Goal: Transaction & Acquisition: Subscribe to service/newsletter

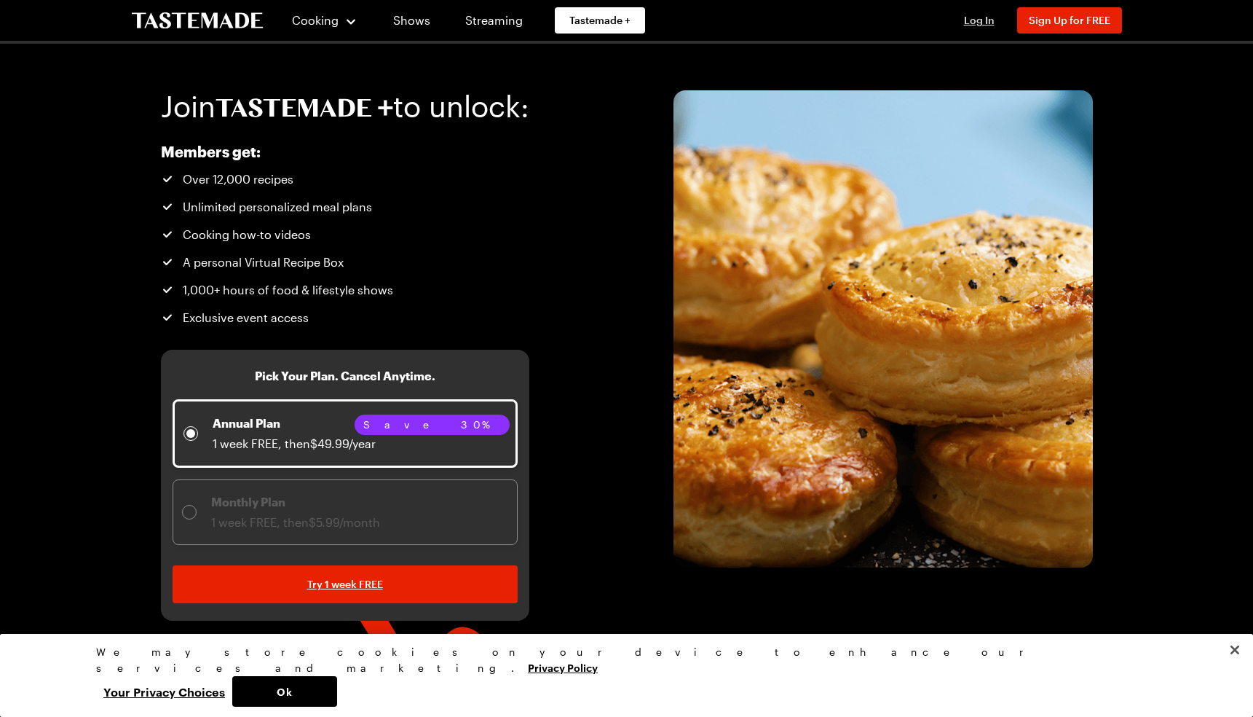
click at [977, 24] on span "Log In" at bounding box center [979, 20] width 31 height 12
click at [983, 22] on span "Log In" at bounding box center [979, 20] width 31 height 12
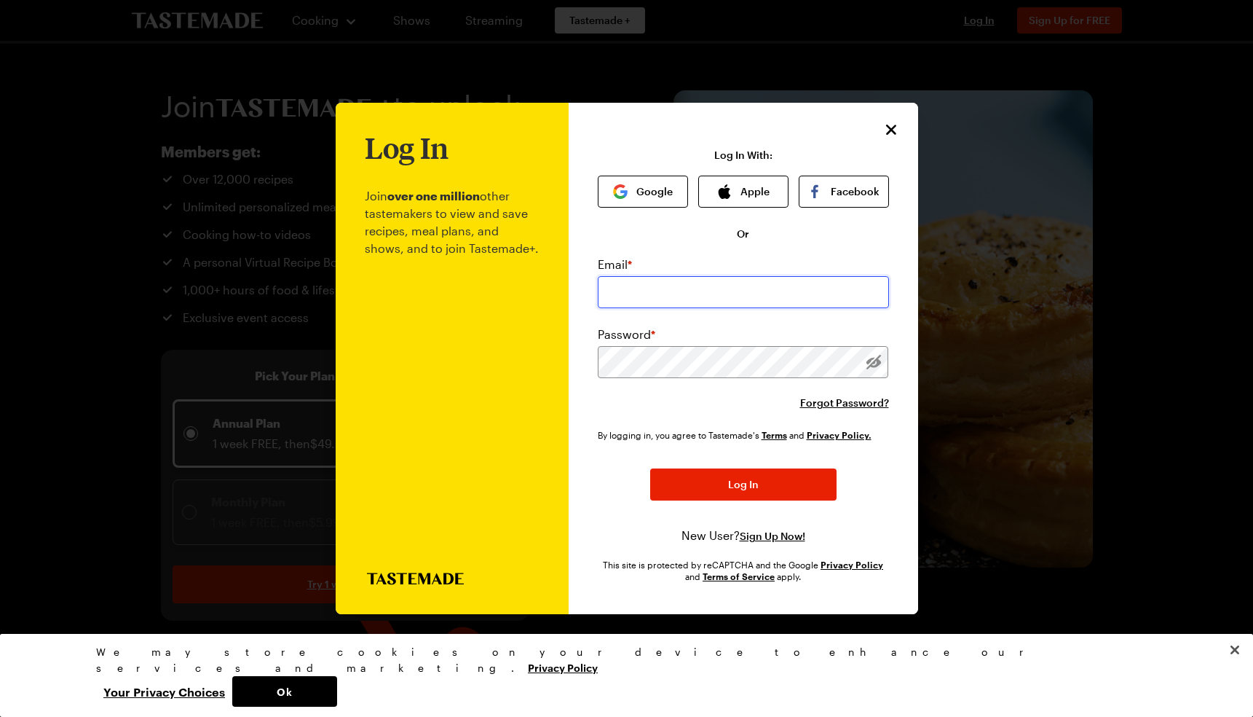
click at [655, 295] on input "email" at bounding box center [743, 292] width 291 height 32
click at [897, 136] on icon "Close" at bounding box center [891, 128] width 17 height 17
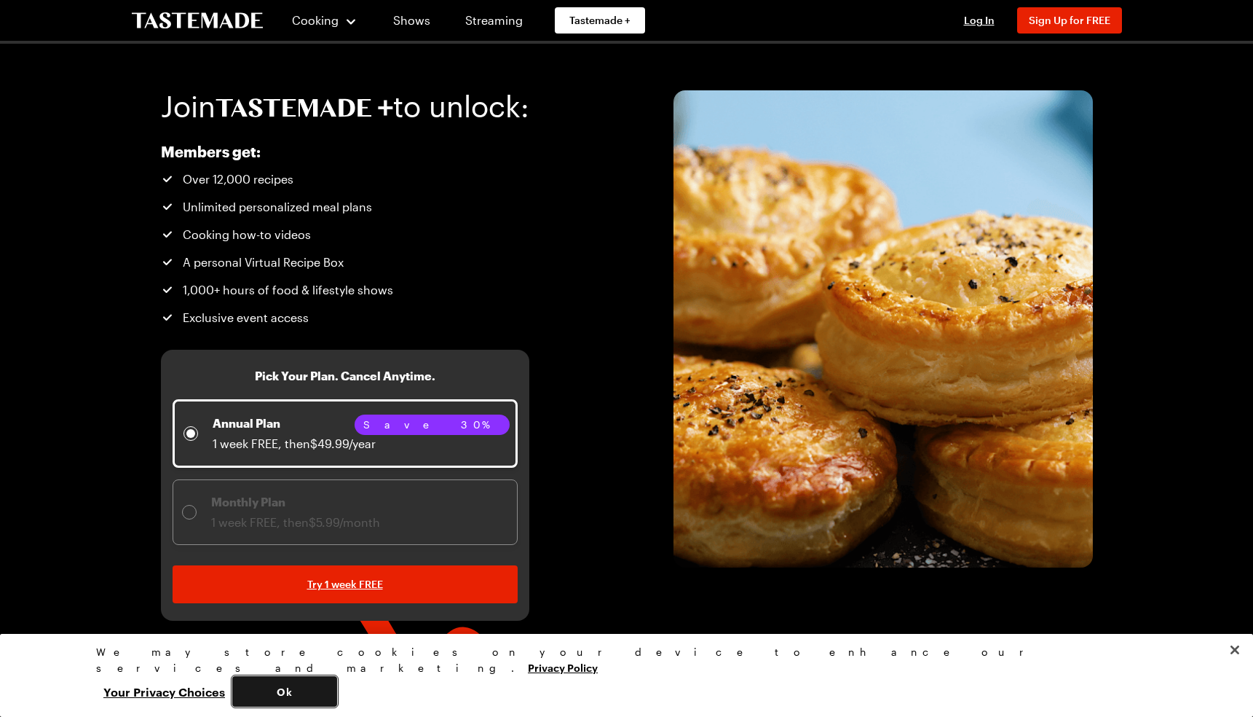
click at [337, 688] on button "Ok" at bounding box center [284, 691] width 105 height 31
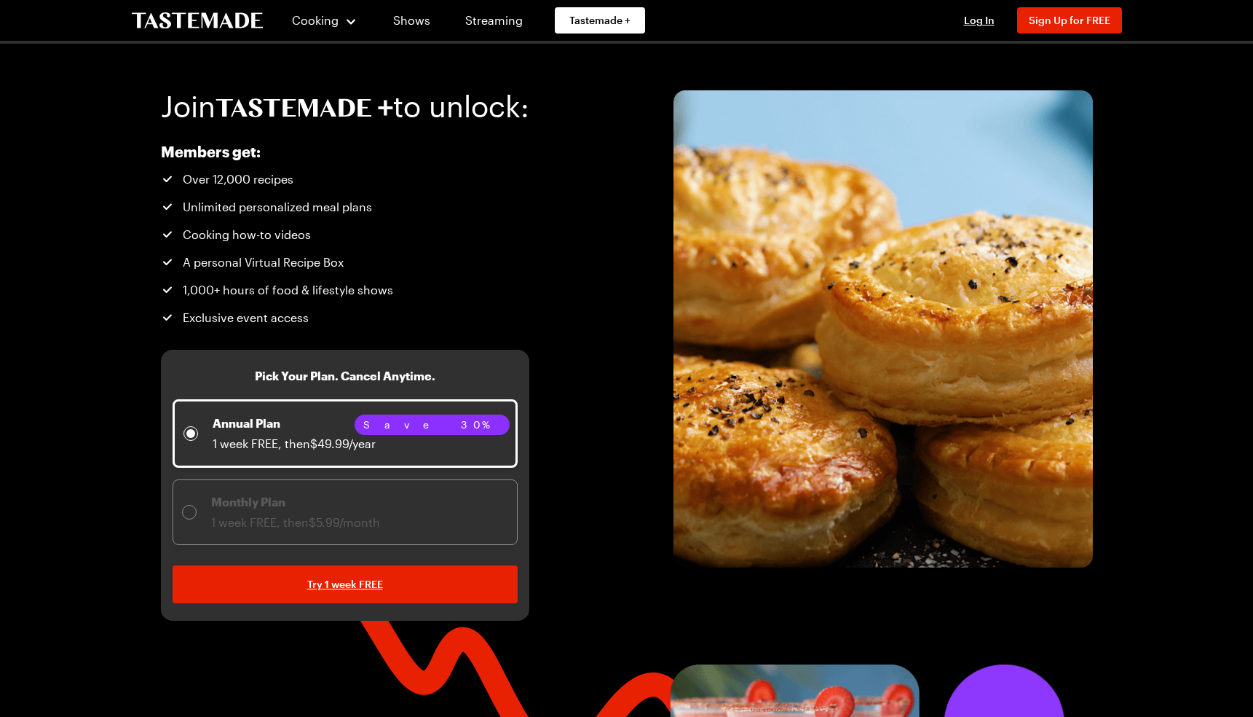
click at [256, 508] on p "Monthly Plan" at bounding box center [295, 501] width 169 height 17
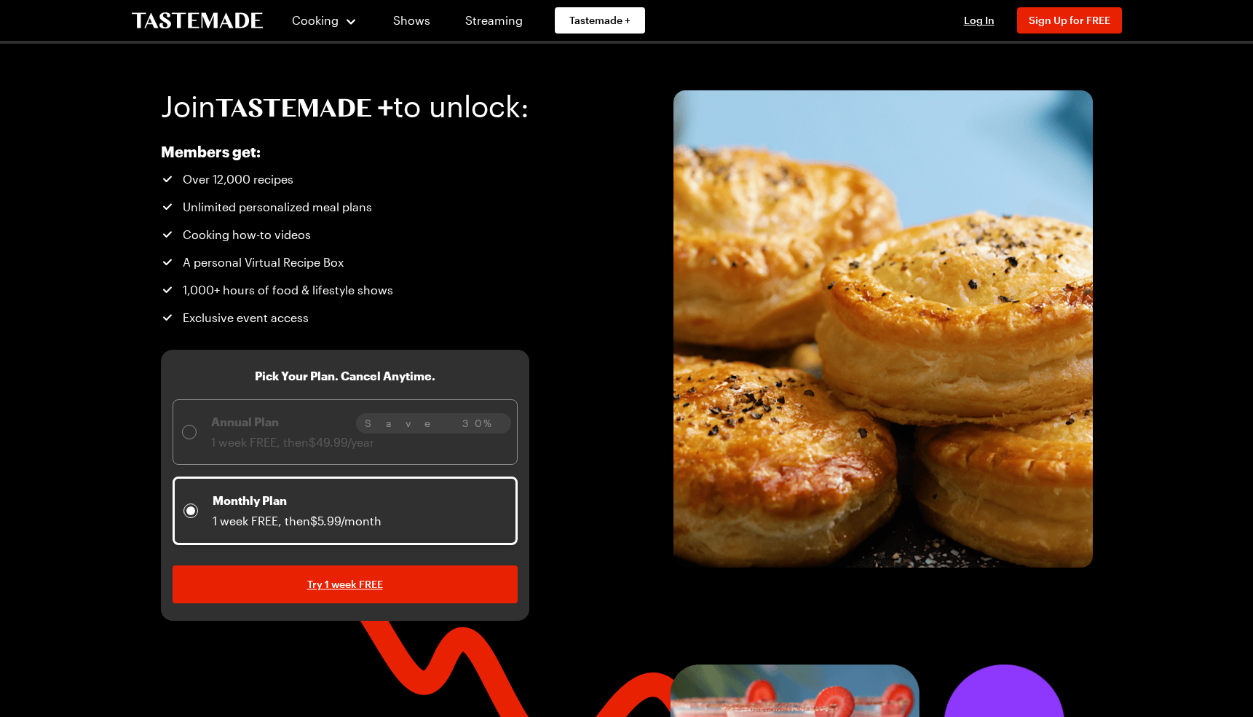
click at [193, 427] on div at bounding box center [189, 432] width 15 height 15
